Goal: Task Accomplishment & Management: Manage account settings

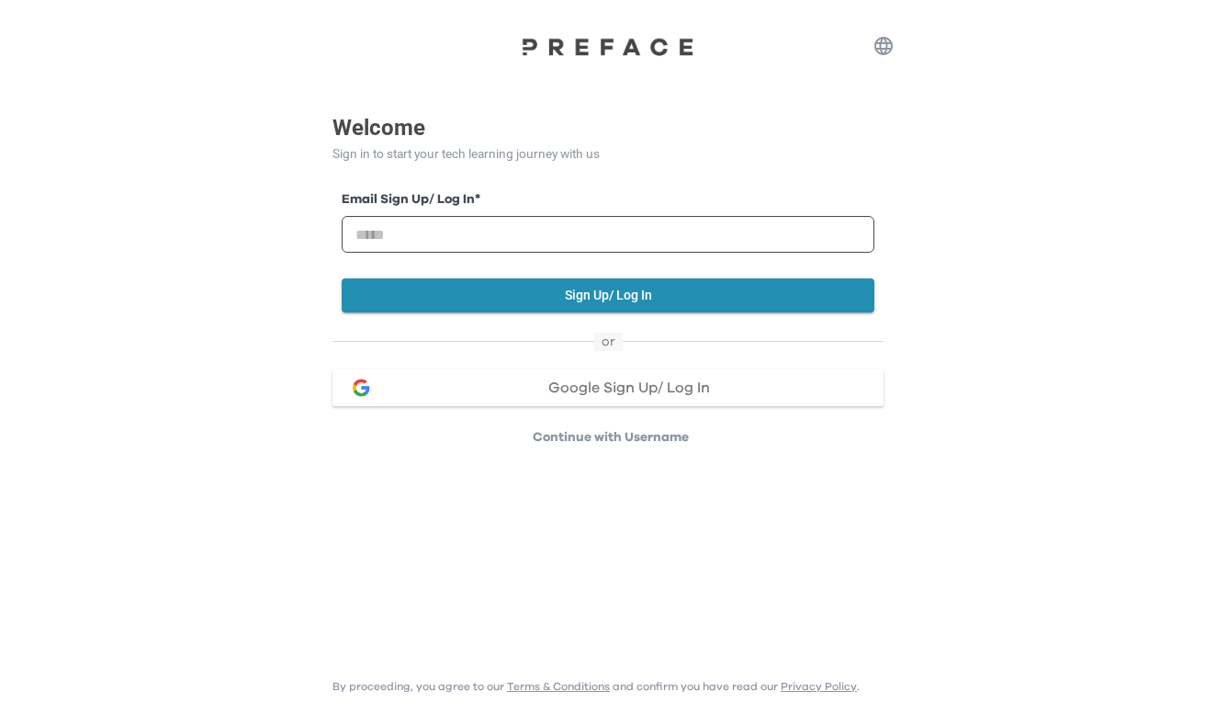
click at [721, 380] on div "Google Sign Up/ Log In" at bounding box center [629, 387] width 480 height 15
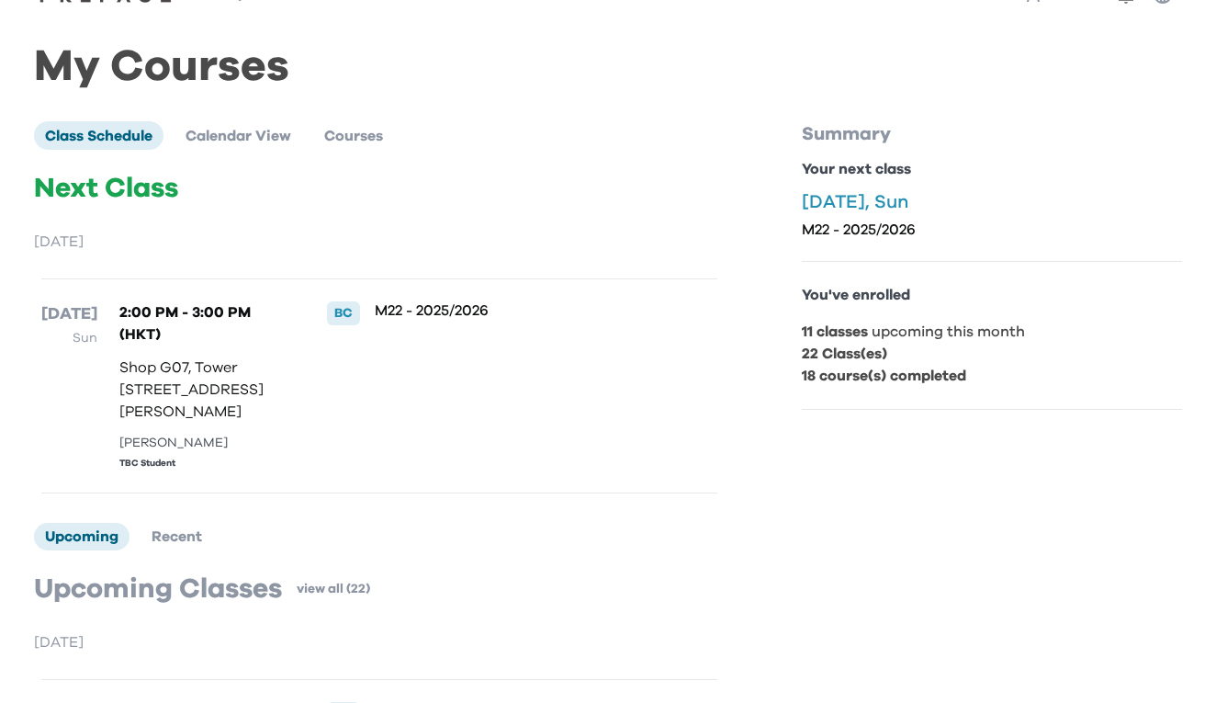
scroll to position [48, 0]
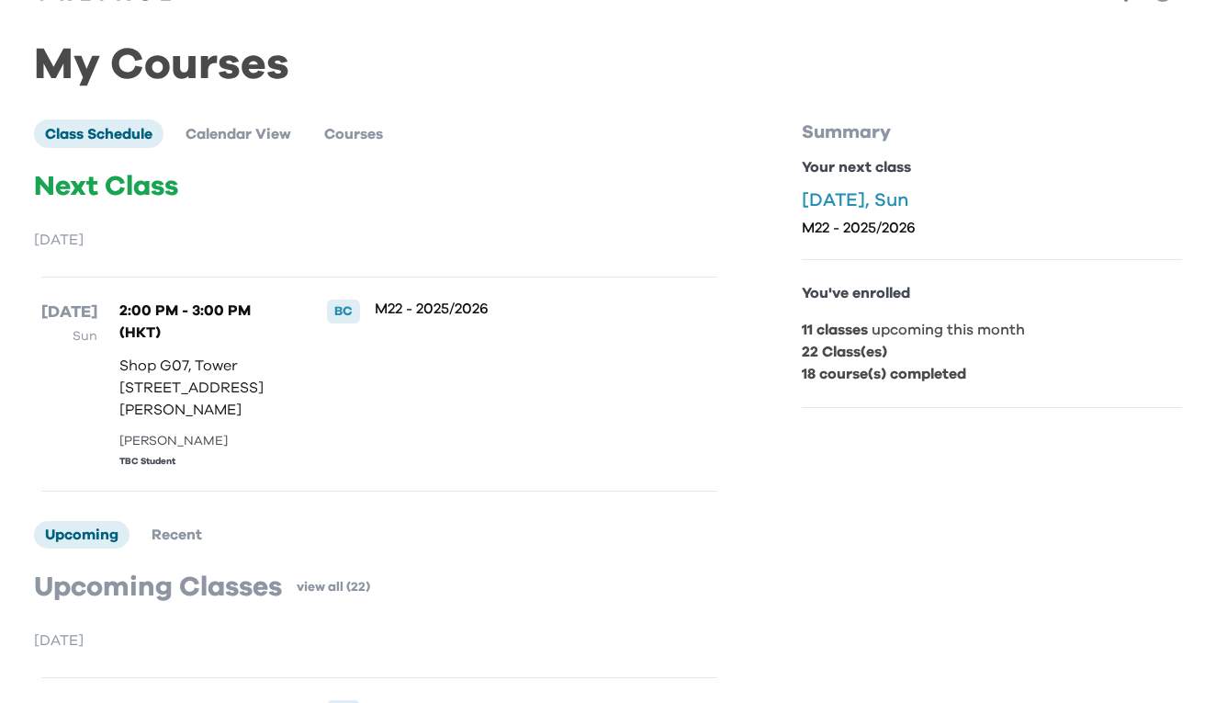
click at [403, 311] on p "M22 - 2025/2026" at bounding box center [516, 308] width 282 height 18
click at [256, 141] on li "Calendar View" at bounding box center [239, 133] width 128 height 28
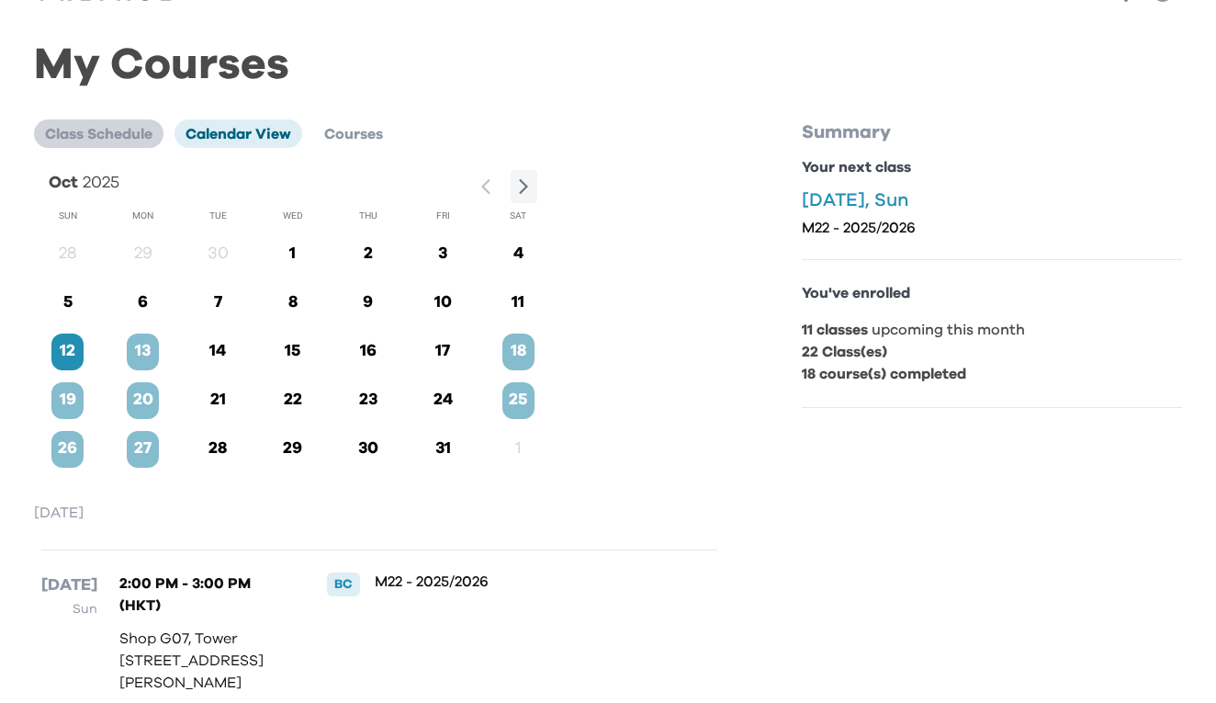
click at [156, 128] on li "Class Schedule" at bounding box center [99, 133] width 130 height 28
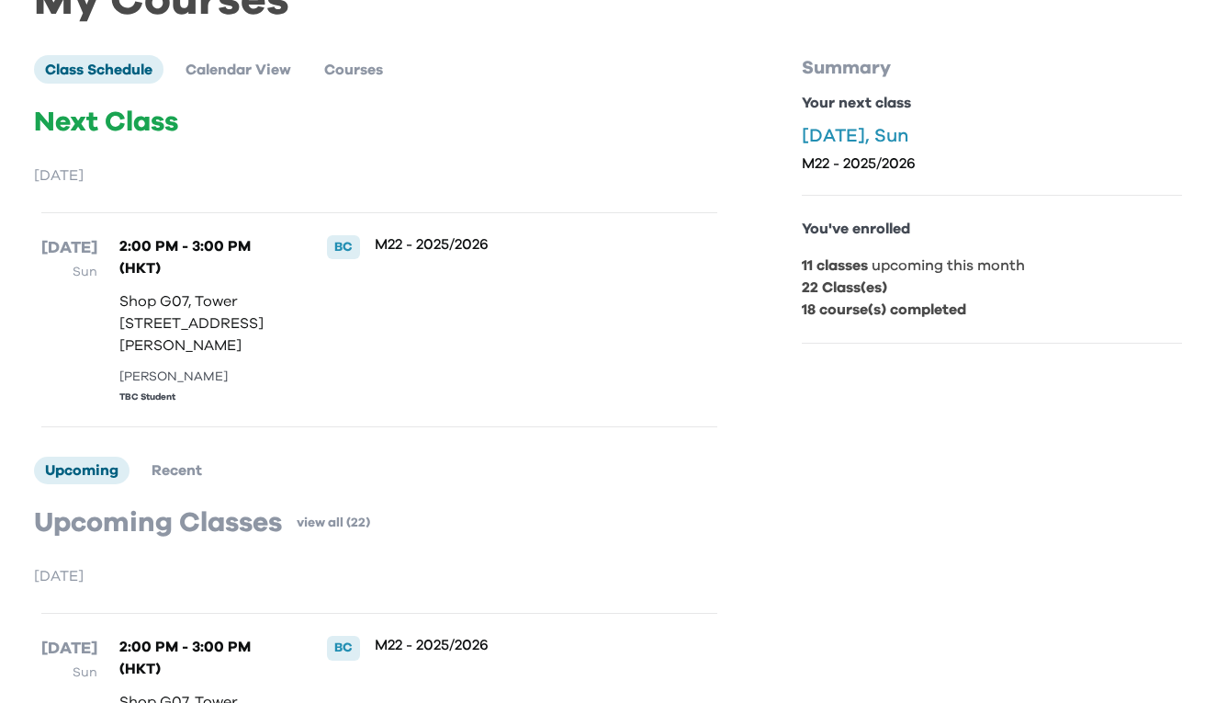
scroll to position [114, 0]
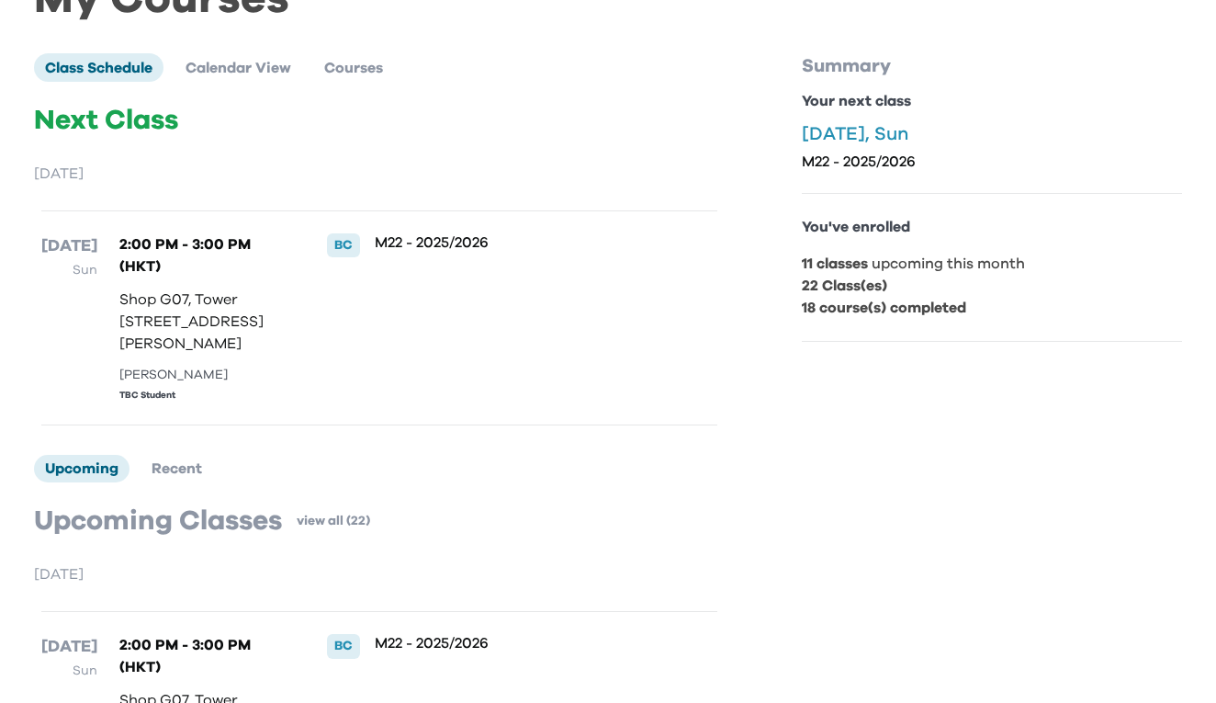
click at [344, 249] on div "BC" at bounding box center [343, 245] width 33 height 24
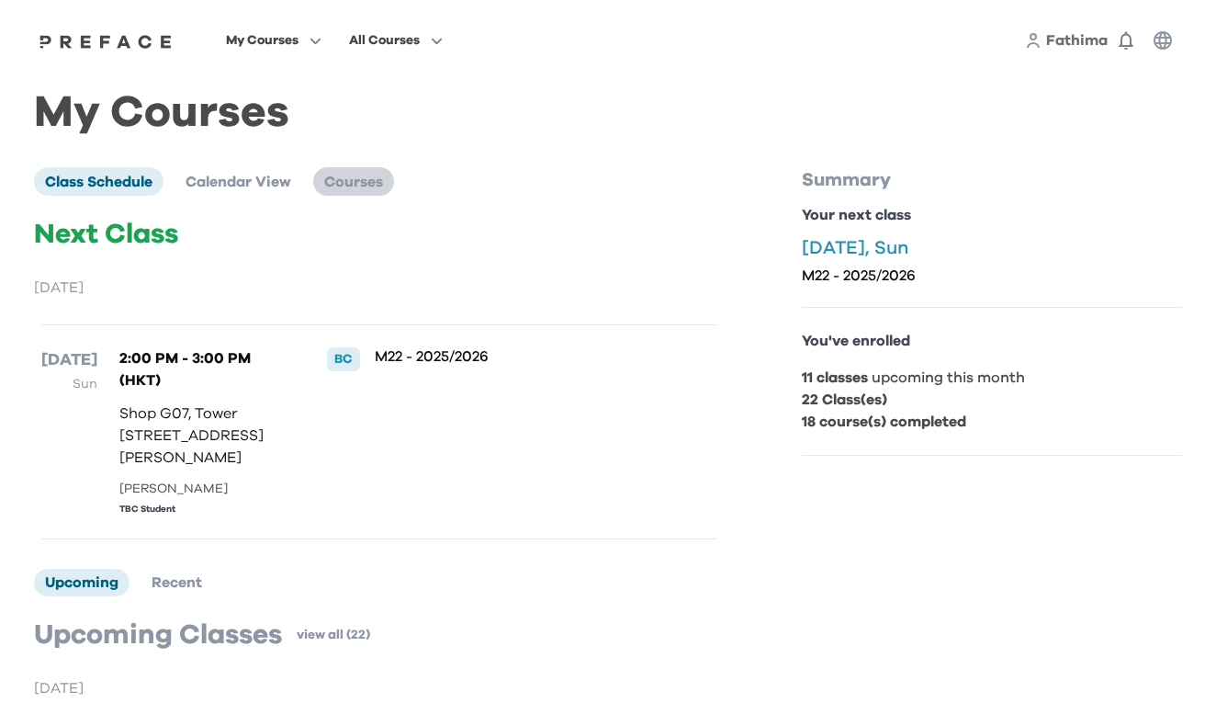
scroll to position [0, 0]
click at [372, 181] on span "Courses" at bounding box center [353, 182] width 59 height 15
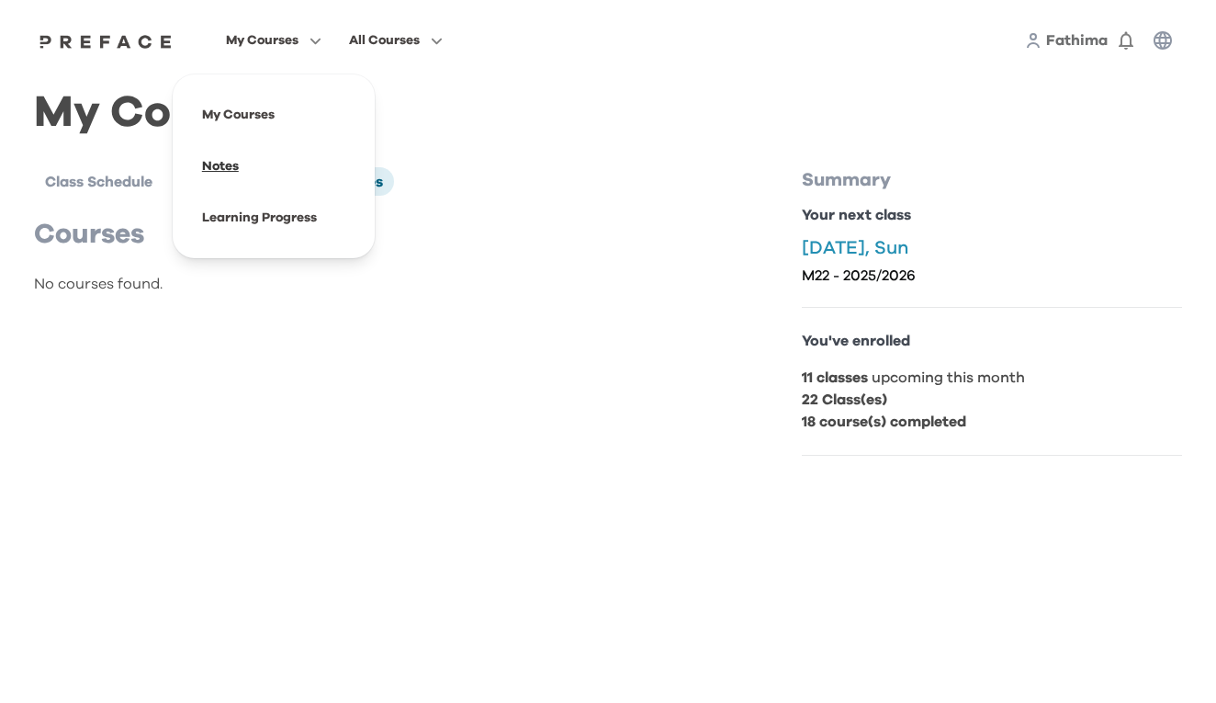
click at [317, 169] on span at bounding box center [273, 166] width 173 height 51
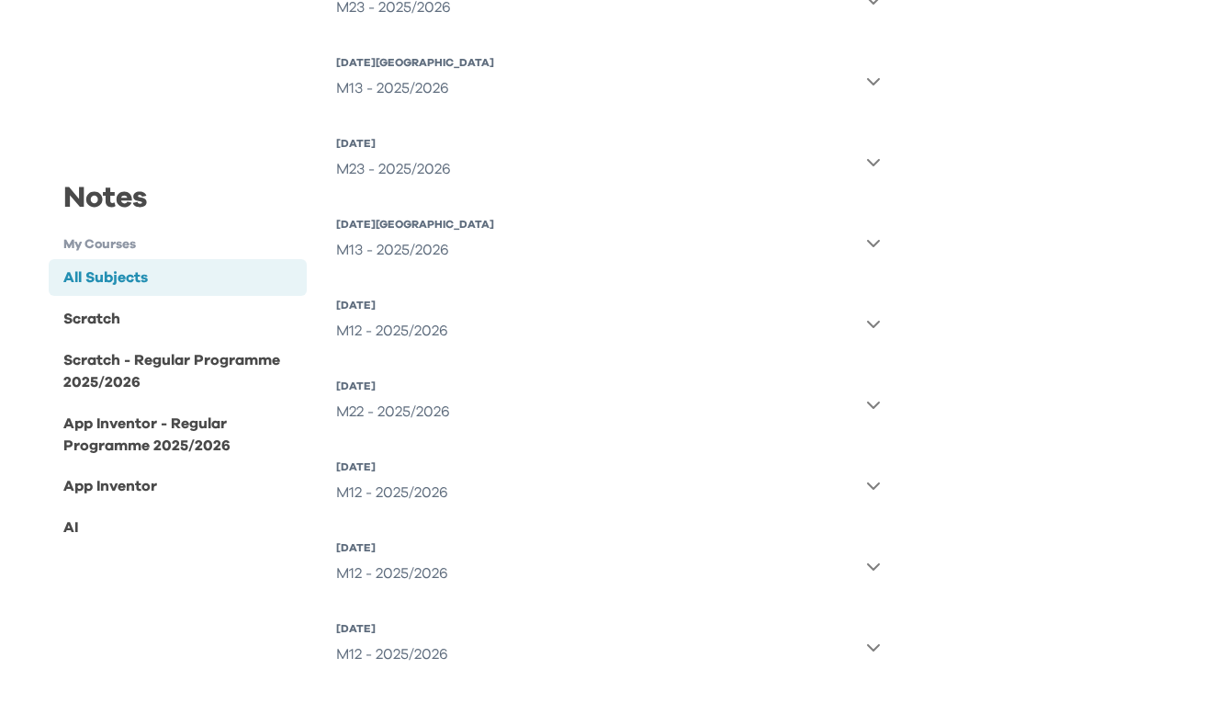
scroll to position [678, 0]
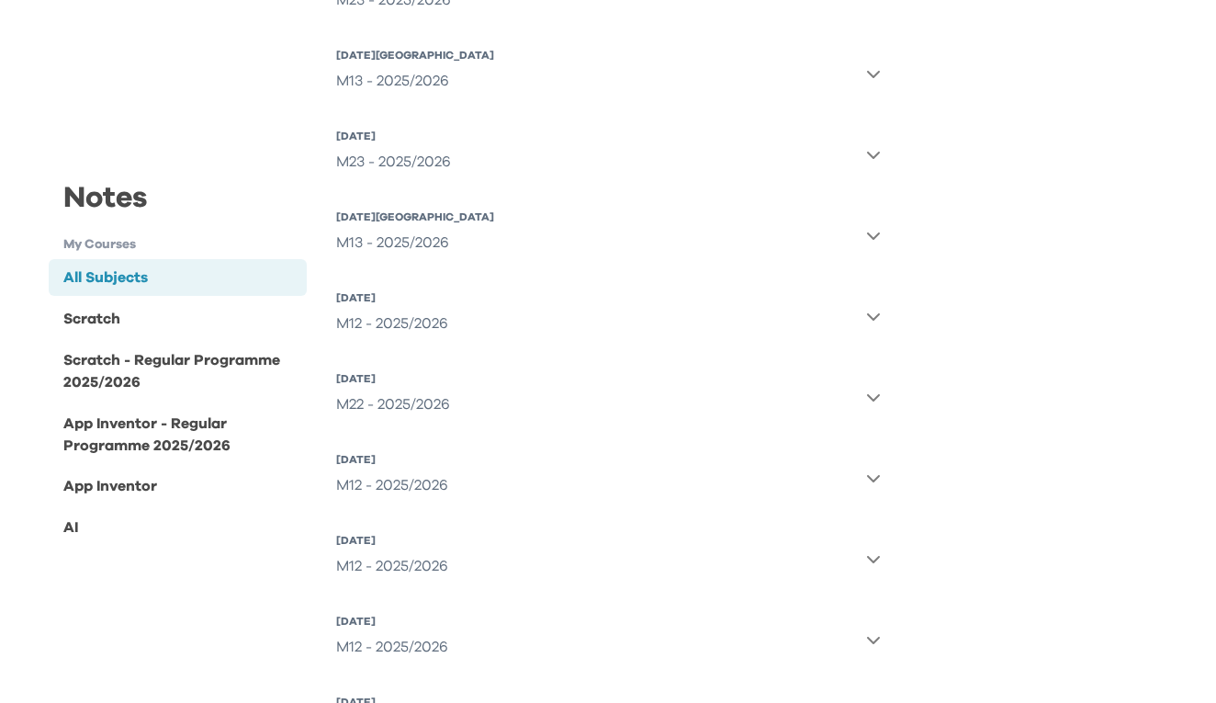
click at [428, 405] on div "M22 - 2025/2026" at bounding box center [393, 404] width 114 height 37
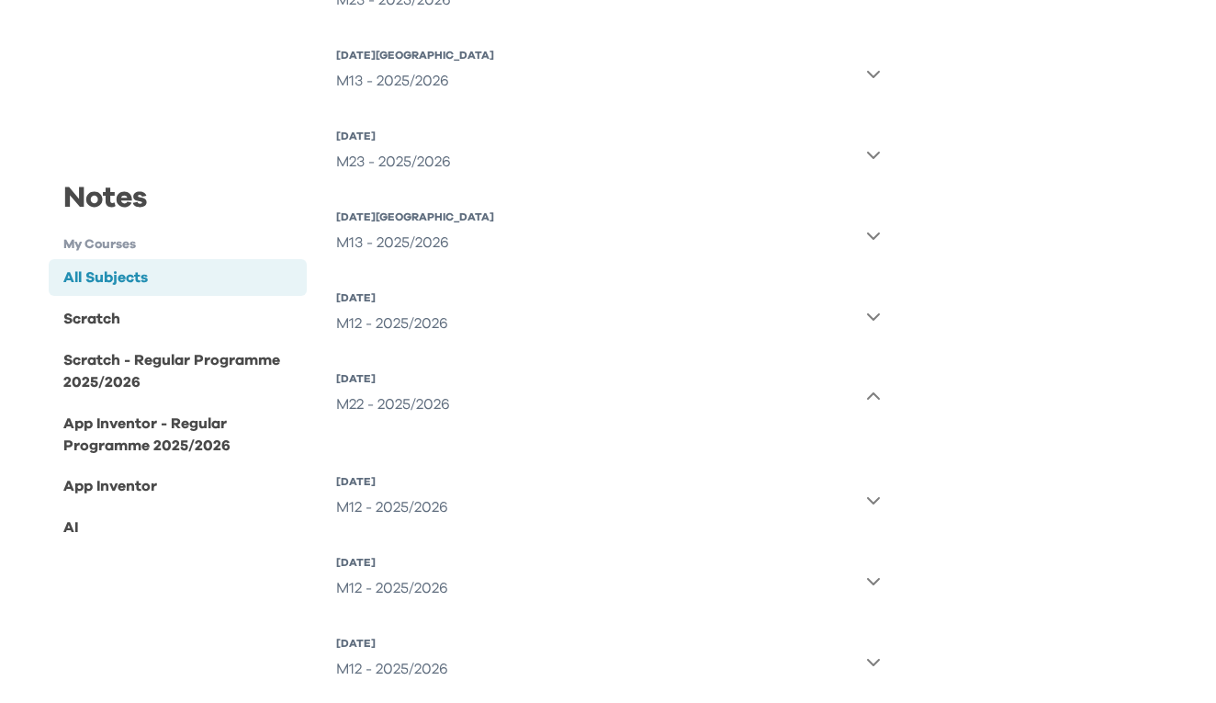
click at [428, 405] on div "M22 - 2025/2026" at bounding box center [393, 404] width 114 height 37
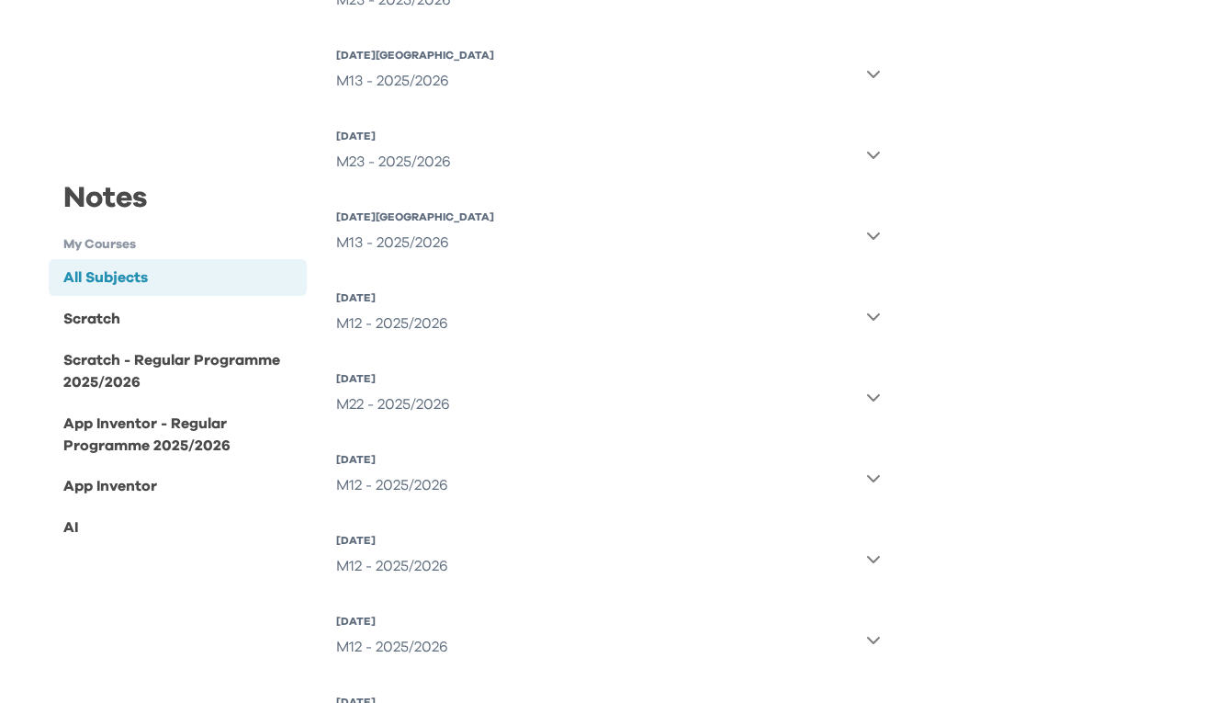
click at [428, 405] on div "M22 - 2025/2026" at bounding box center [393, 404] width 114 height 37
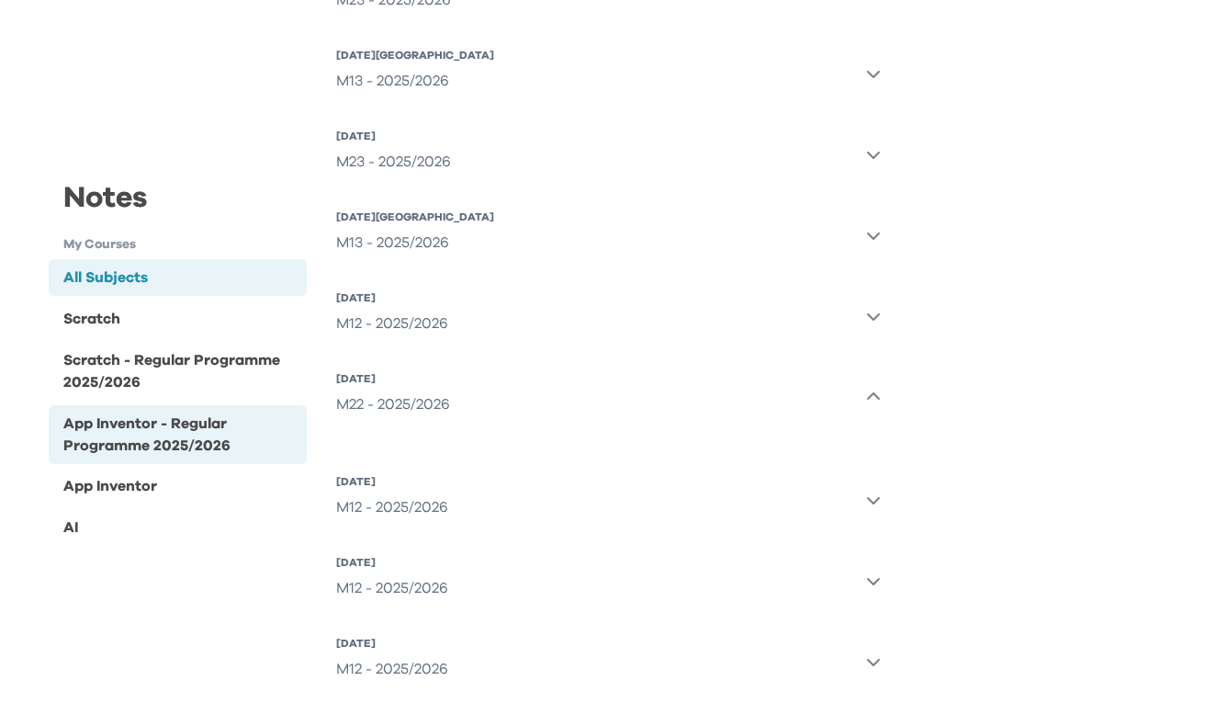
click at [181, 422] on div "App Inventor - Regular Programme 2025/2026" at bounding box center [181, 434] width 236 height 44
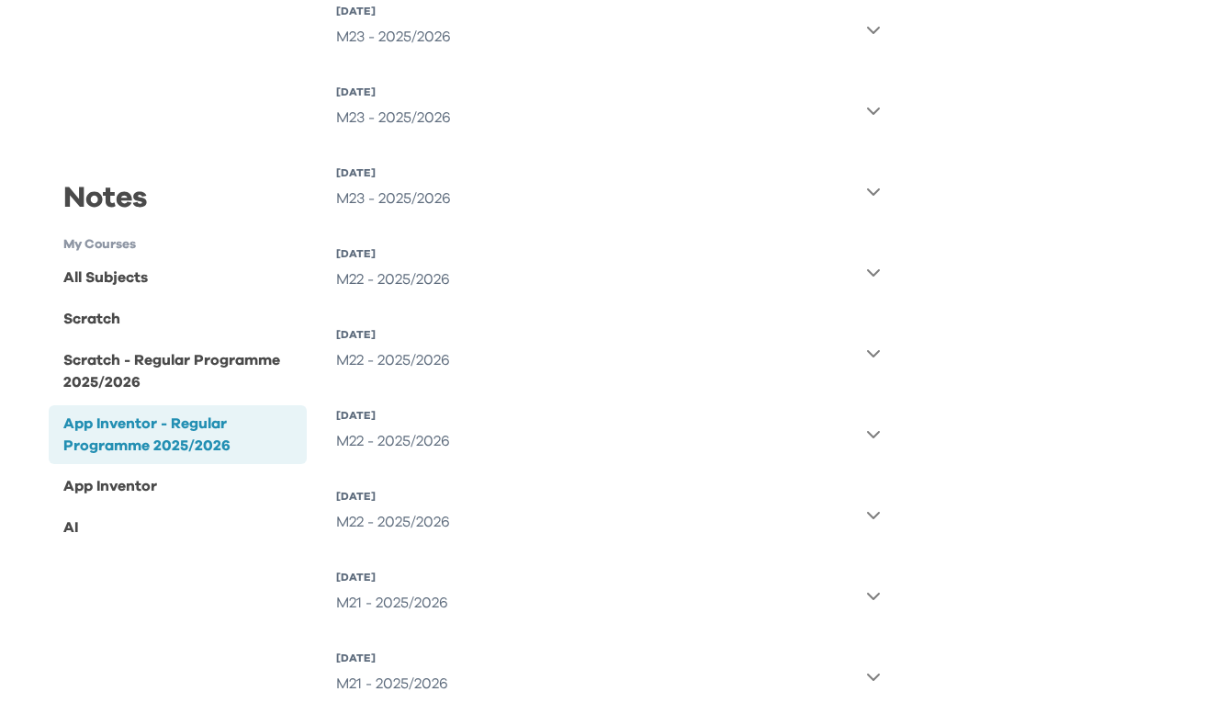
scroll to position [402, 0]
click at [447, 436] on div "M22 - 2025/2026" at bounding box center [393, 437] width 114 height 37
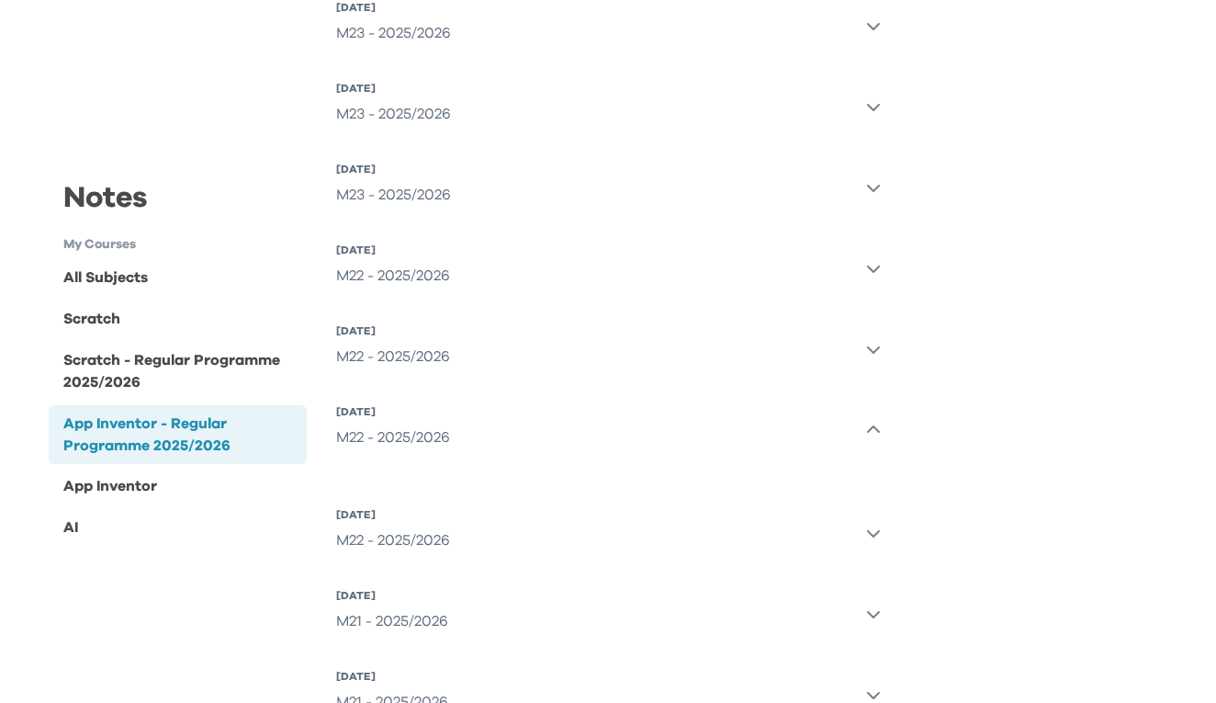
click at [479, 360] on button "26 Oct 2025, Sun M22 - 2025/2026" at bounding box center [608, 349] width 545 height 66
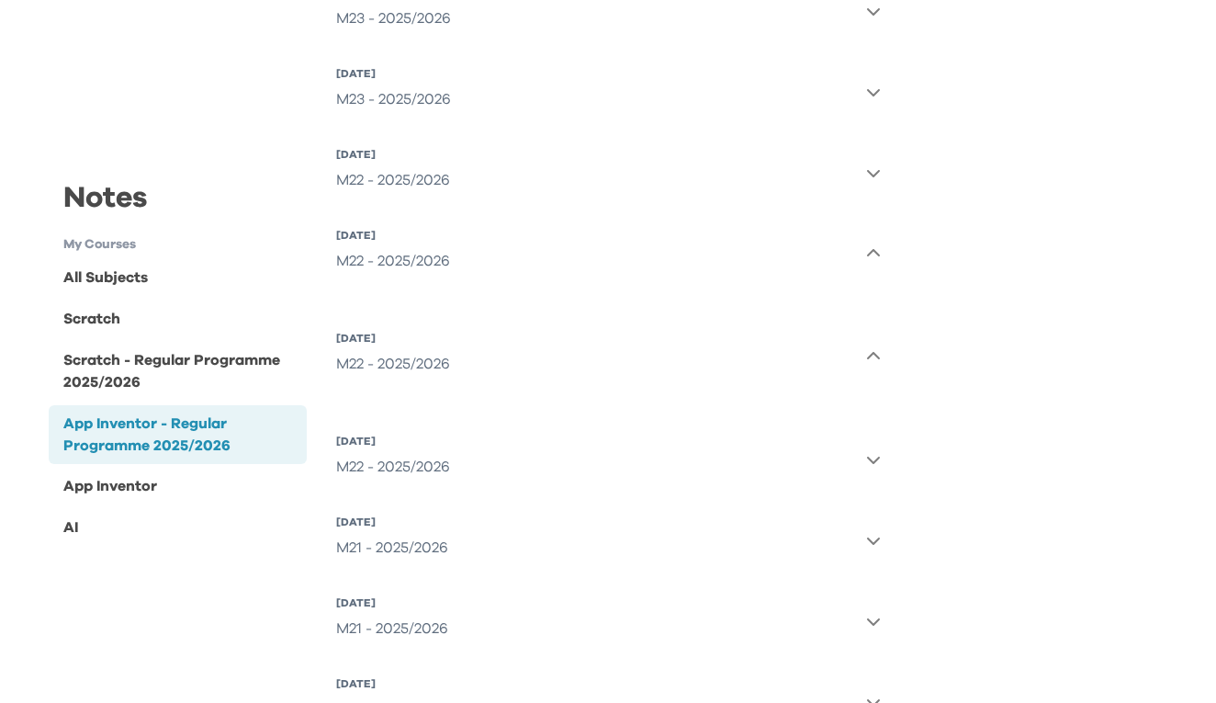
scroll to position [547, 0]
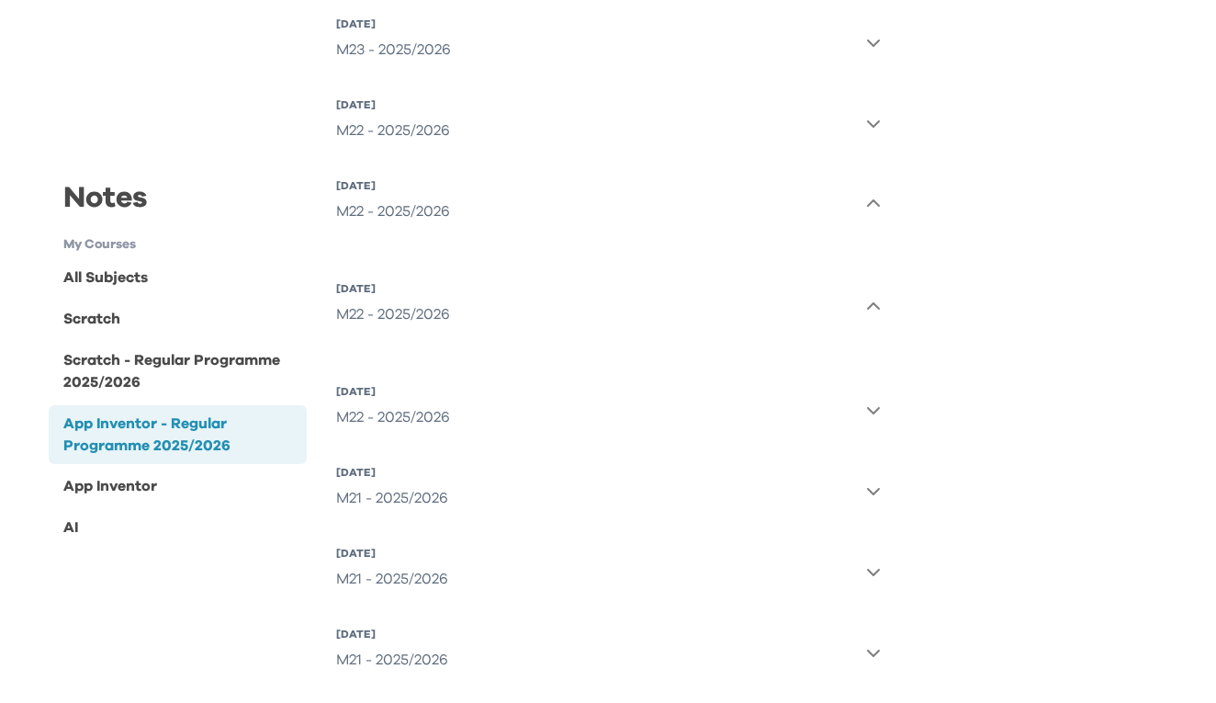
click at [473, 422] on button "12 Oct 2025, Sun M22 - 2025/2026" at bounding box center [608, 410] width 545 height 66
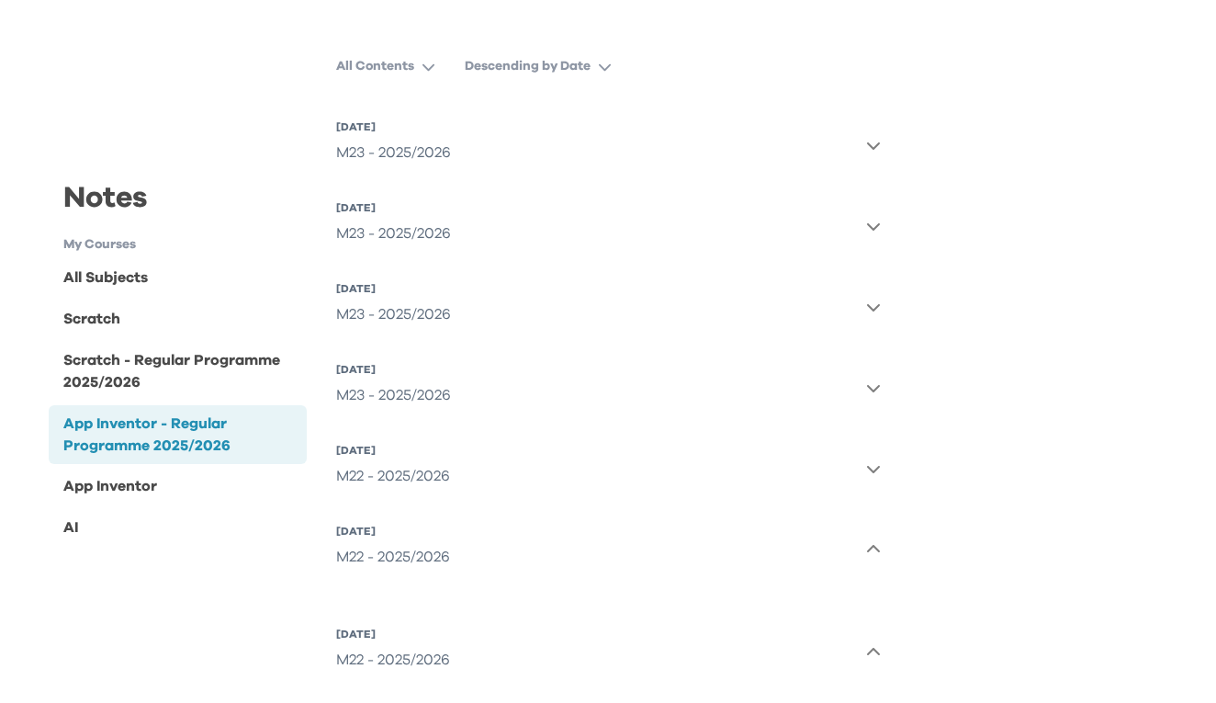
scroll to position [185, 0]
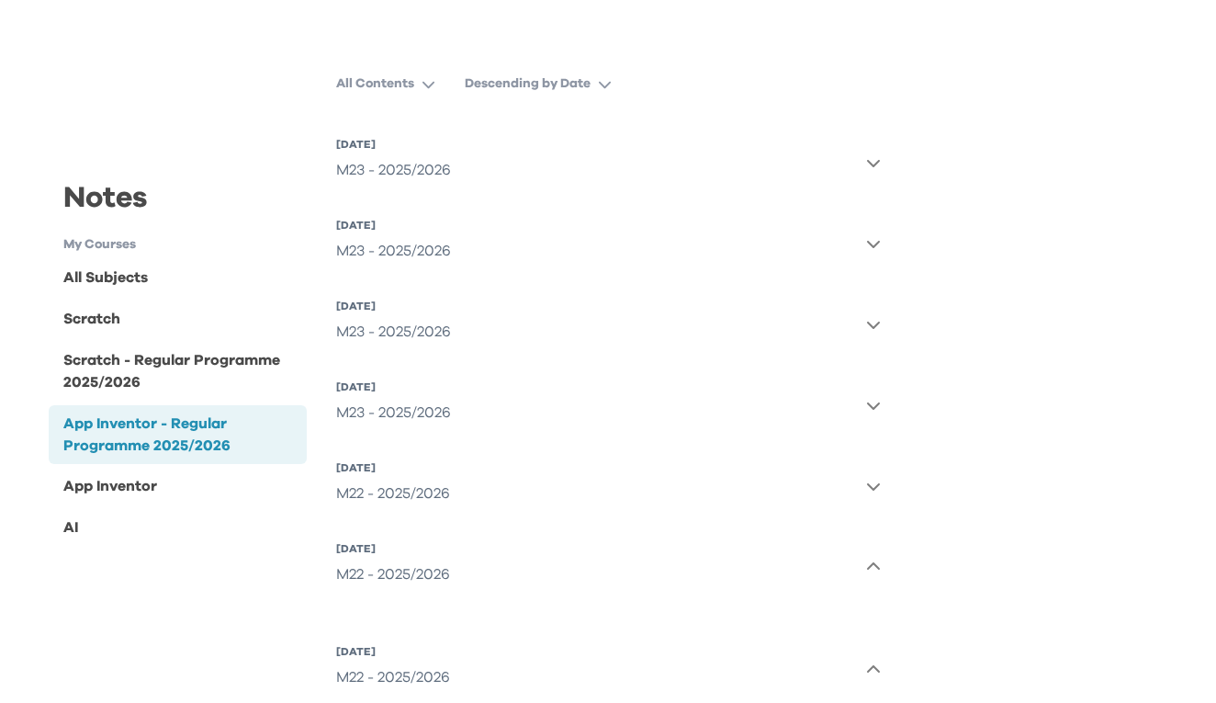
click at [487, 166] on button "30 Nov 2025, Sun M23 - 2025/2026" at bounding box center [608, 163] width 545 height 66
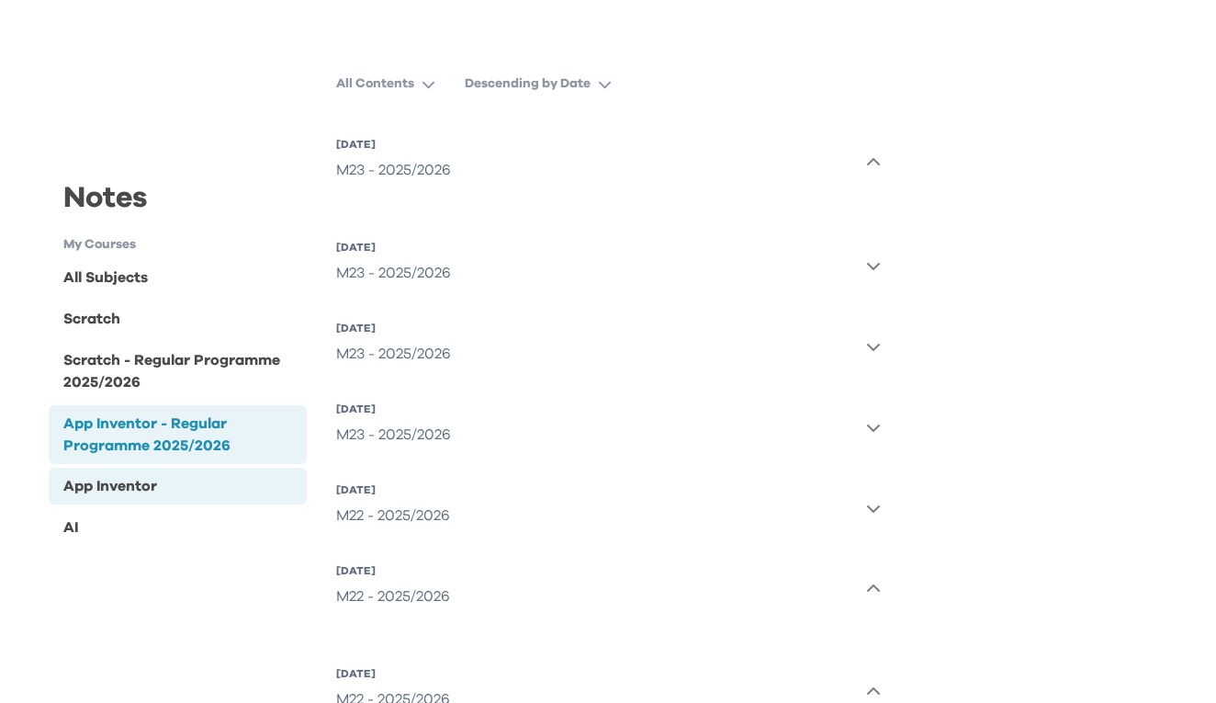
click at [118, 487] on div "App Inventor" at bounding box center [110, 486] width 94 height 22
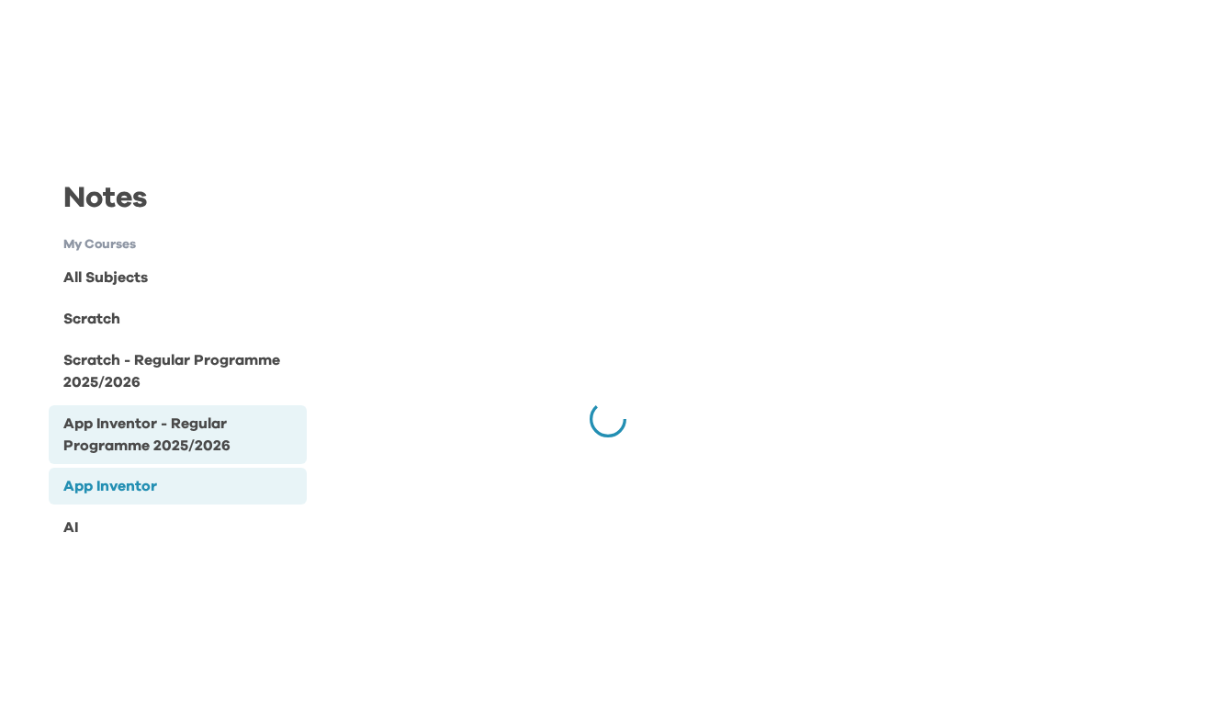
scroll to position [0, 0]
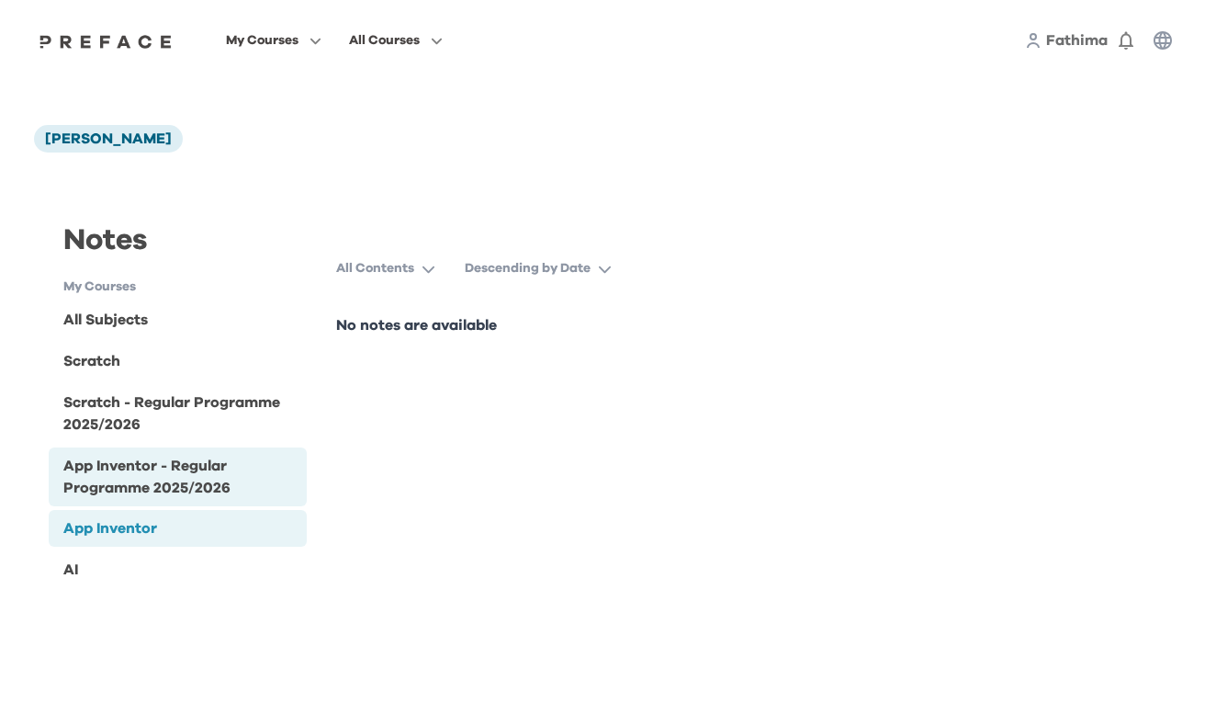
click at [190, 448] on div "App Inventor - Regular Programme 2025/2026" at bounding box center [178, 476] width 258 height 59
